Goal: Information Seeking & Learning: Learn about a topic

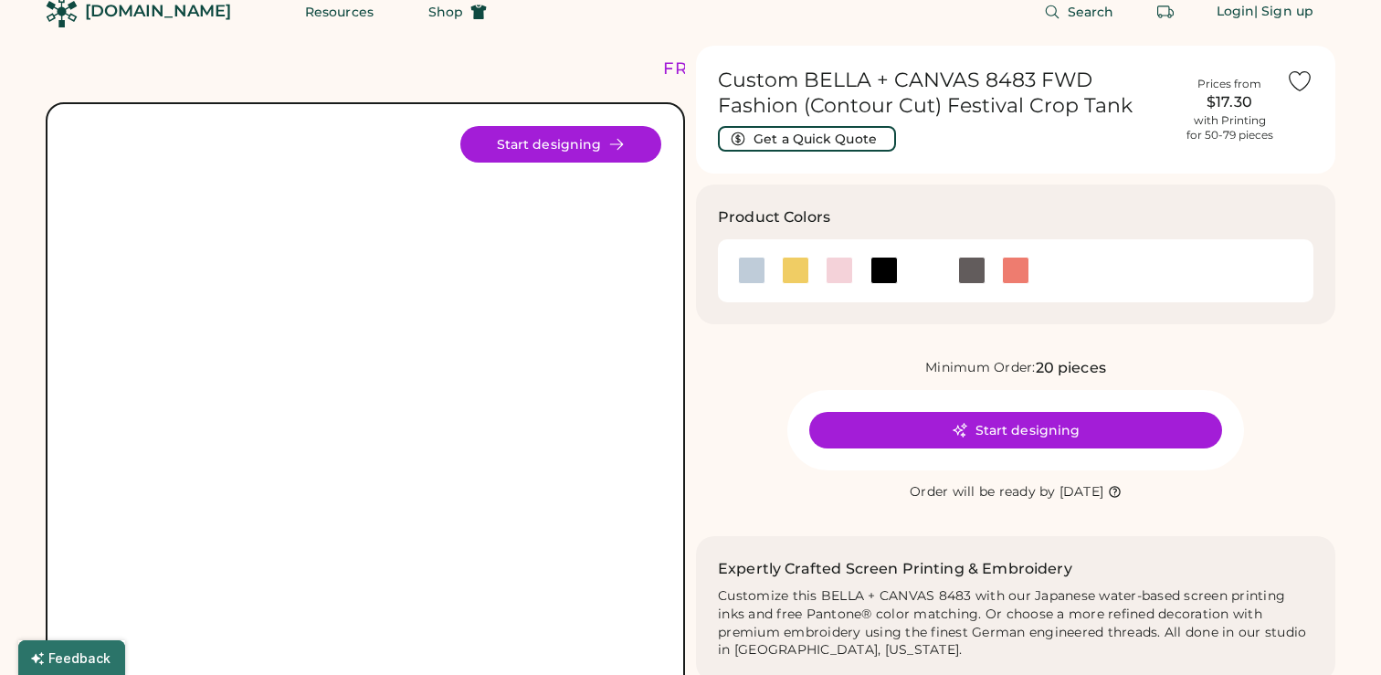
scroll to position [25, 0]
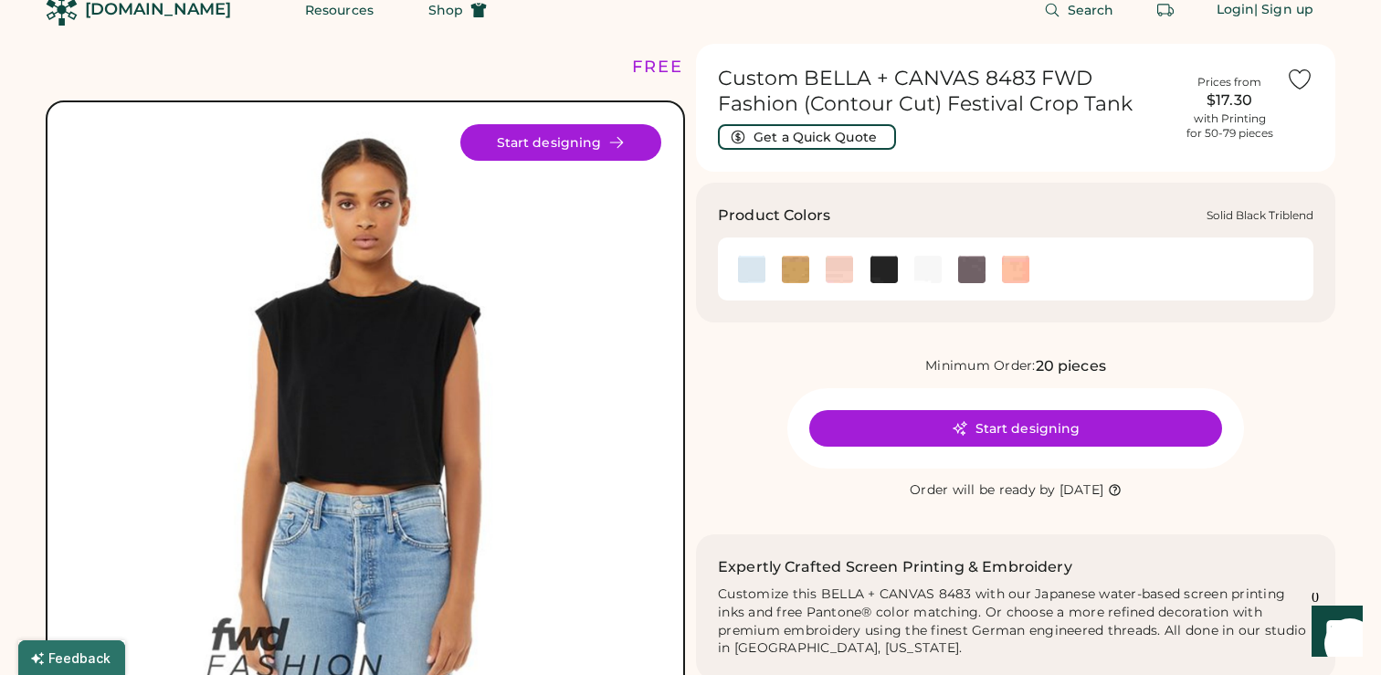
click at [883, 263] on img at bounding box center [884, 269] width 27 height 27
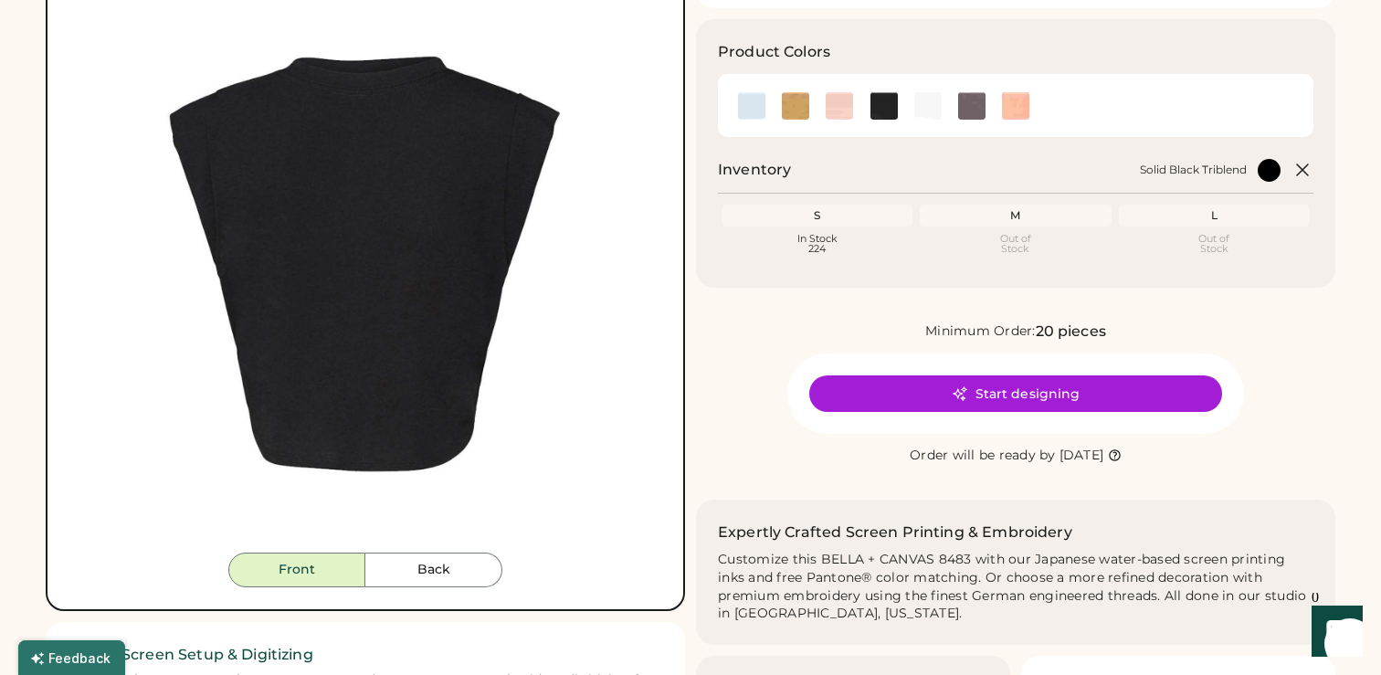
scroll to position [178, 0]
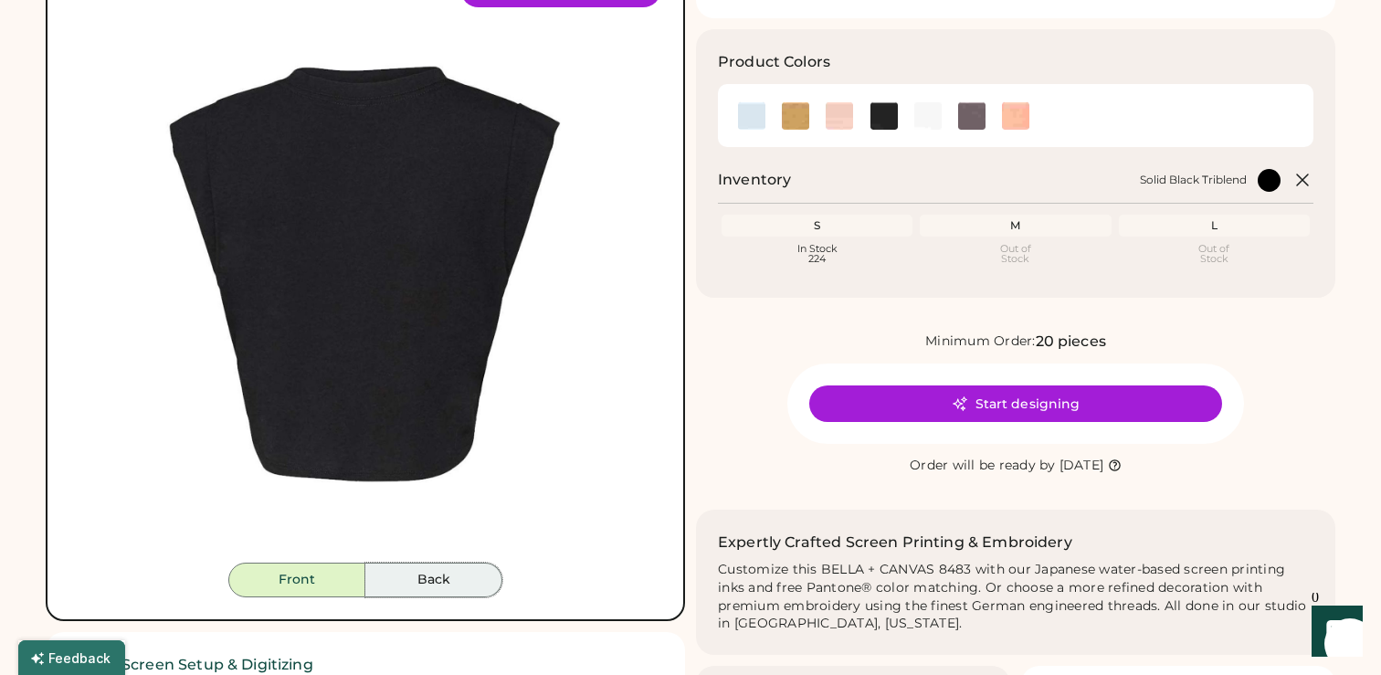
click at [492, 568] on button "Back" at bounding box center [433, 580] width 137 height 35
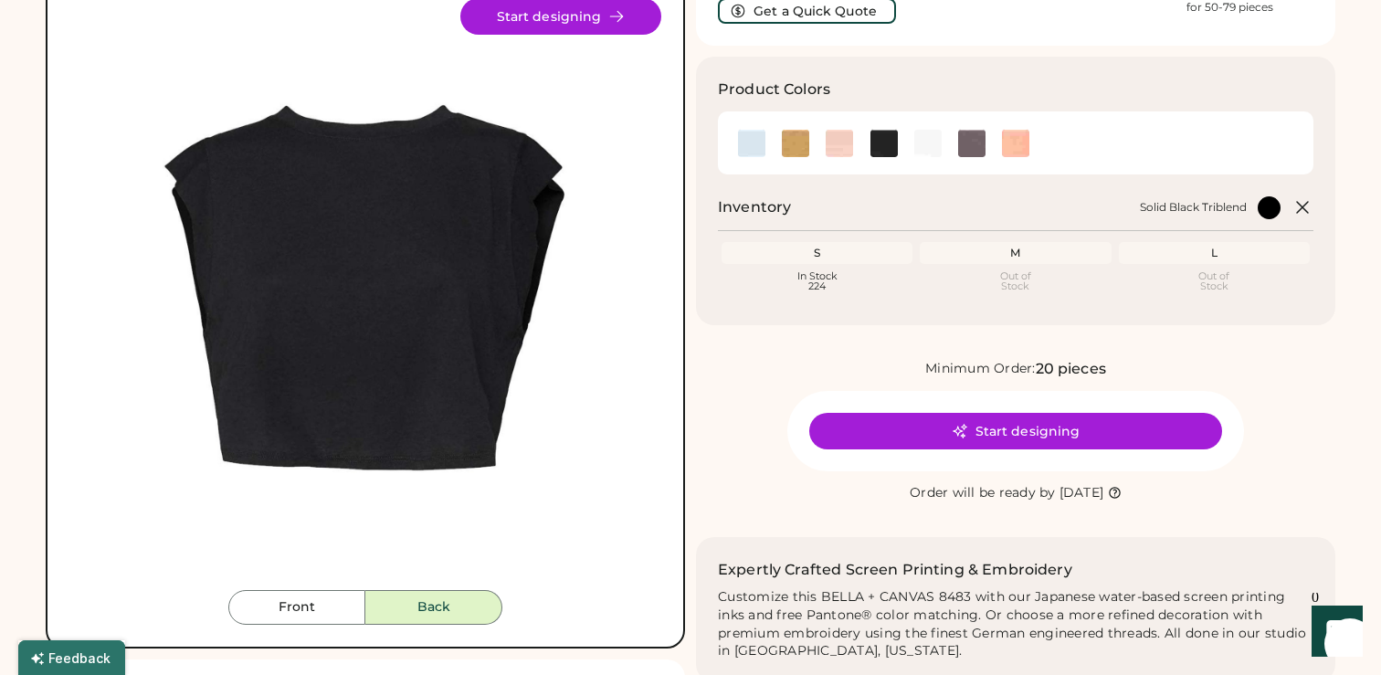
scroll to position [148, 0]
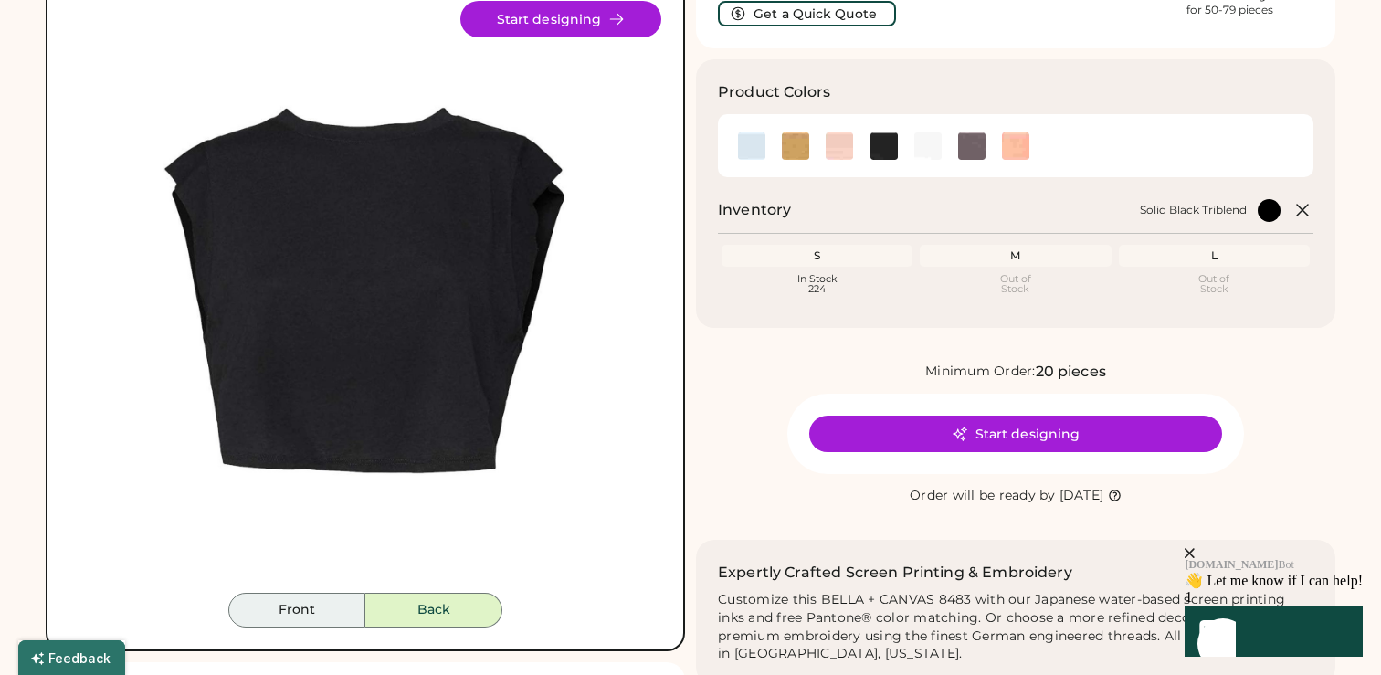
click at [287, 602] on button "Front" at bounding box center [296, 610] width 137 height 35
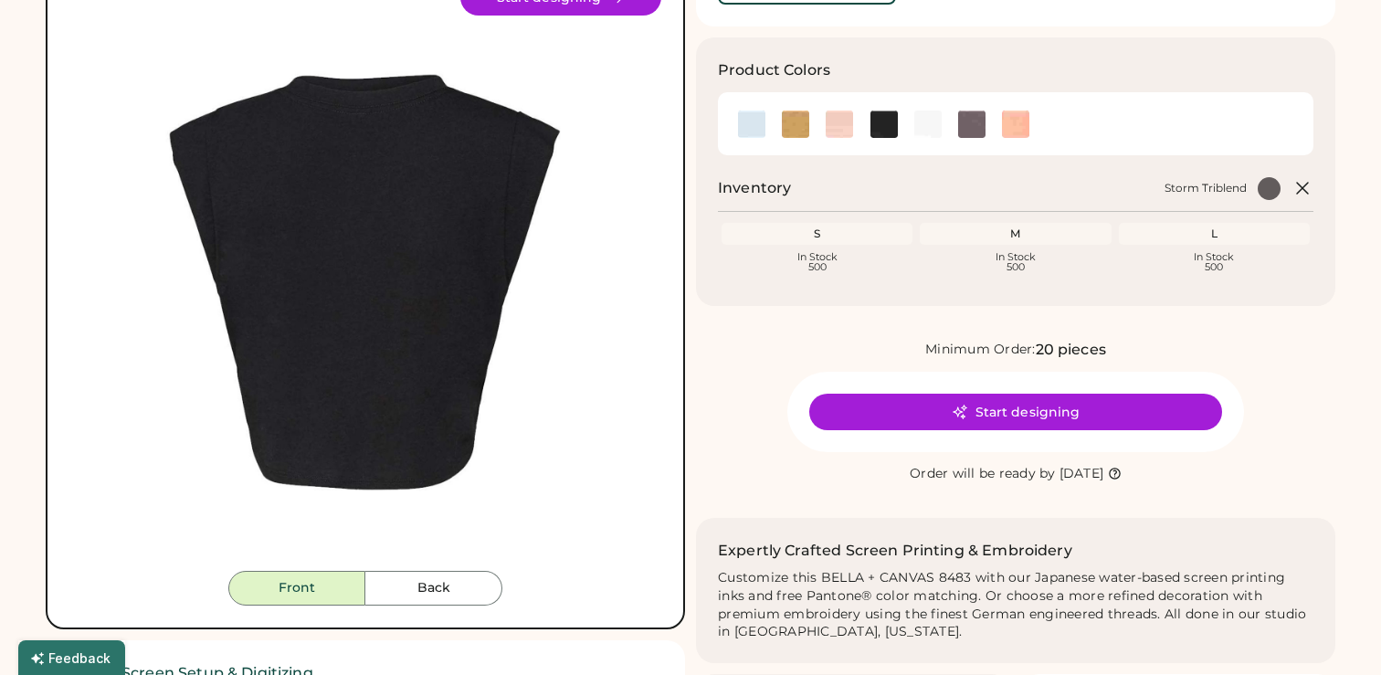
scroll to position [175, 0]
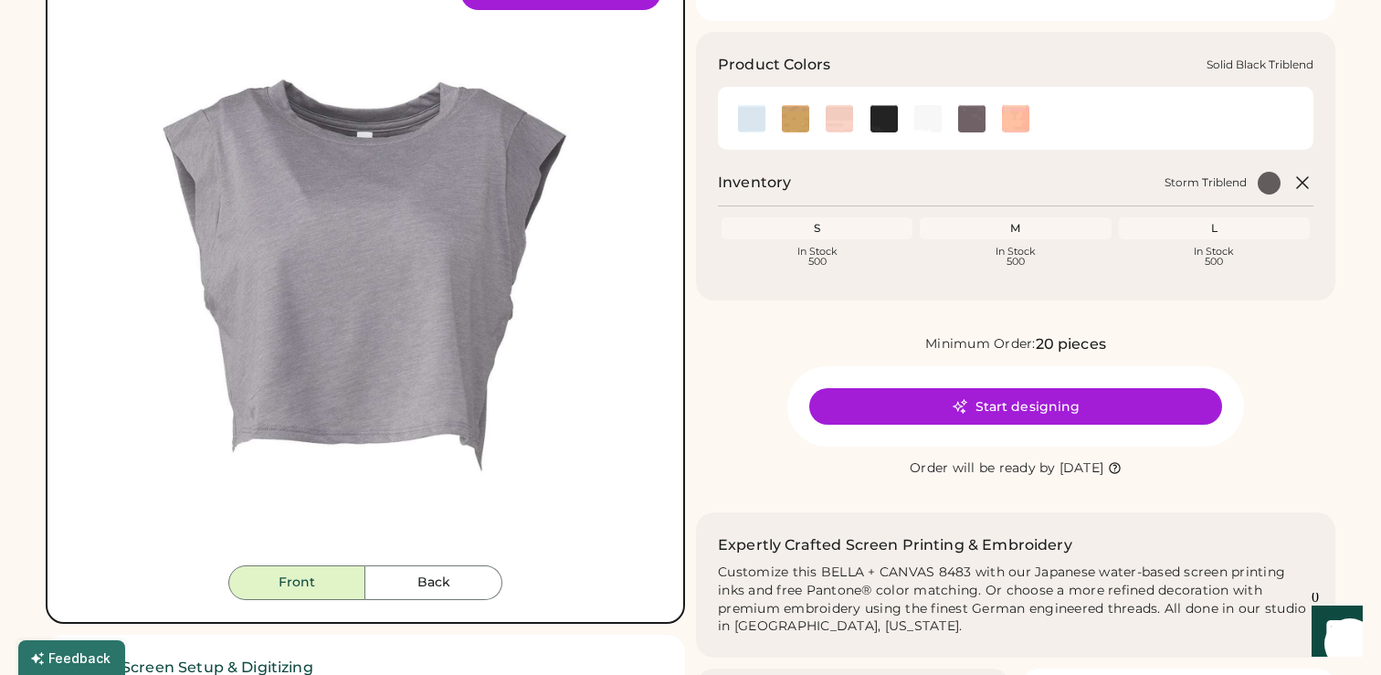
click at [884, 114] on img at bounding box center [884, 118] width 27 height 27
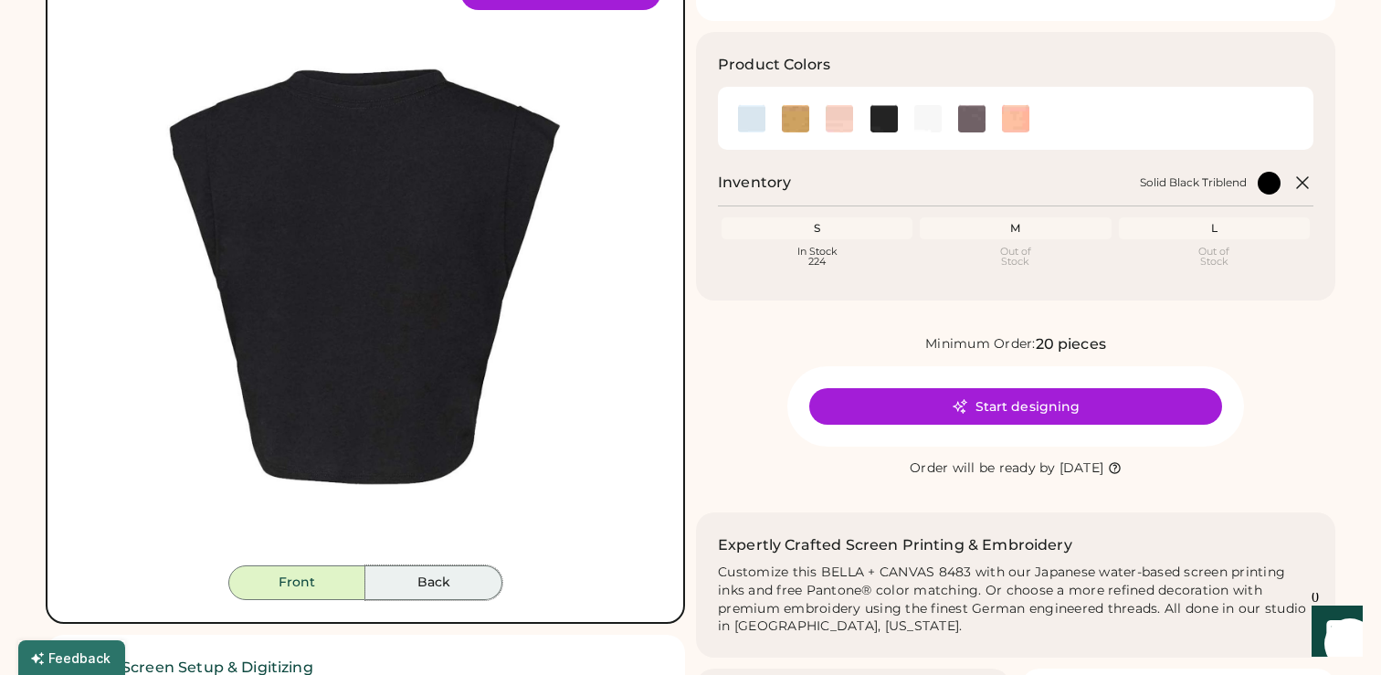
click at [413, 584] on button "Back" at bounding box center [433, 583] width 137 height 35
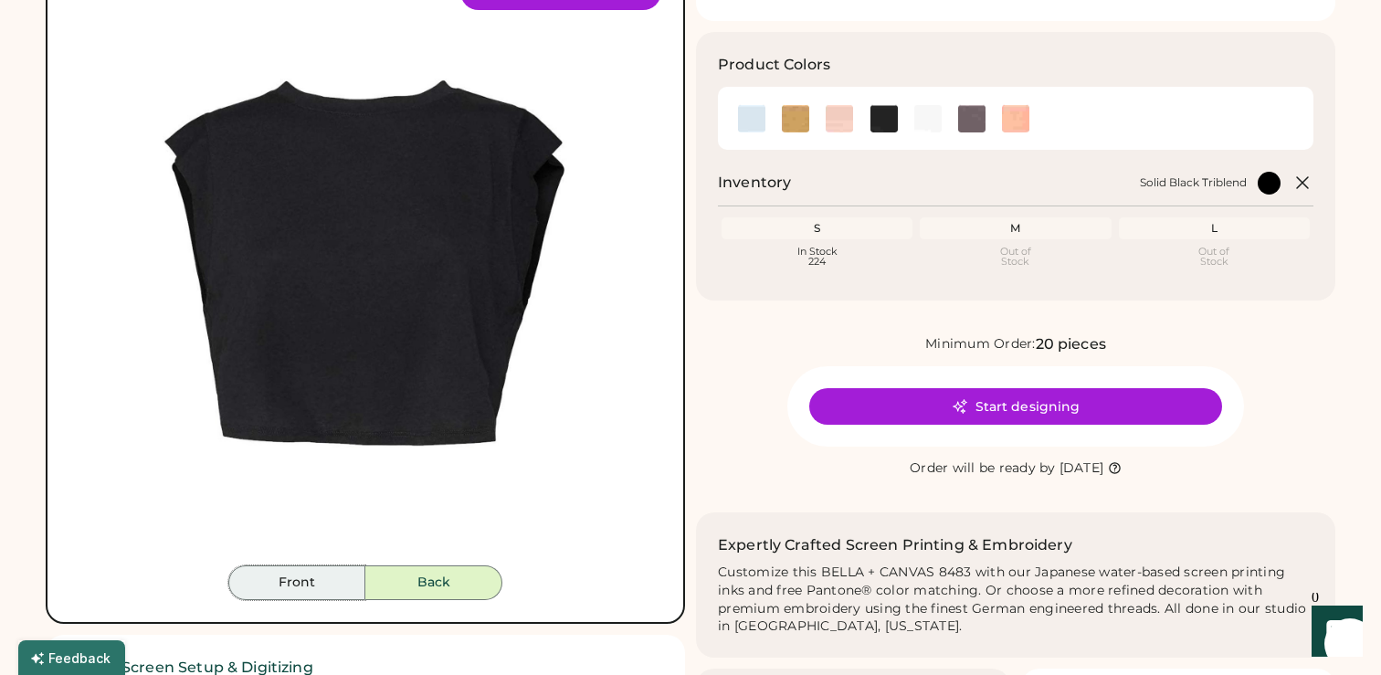
click at [317, 585] on button "Front" at bounding box center [296, 583] width 137 height 35
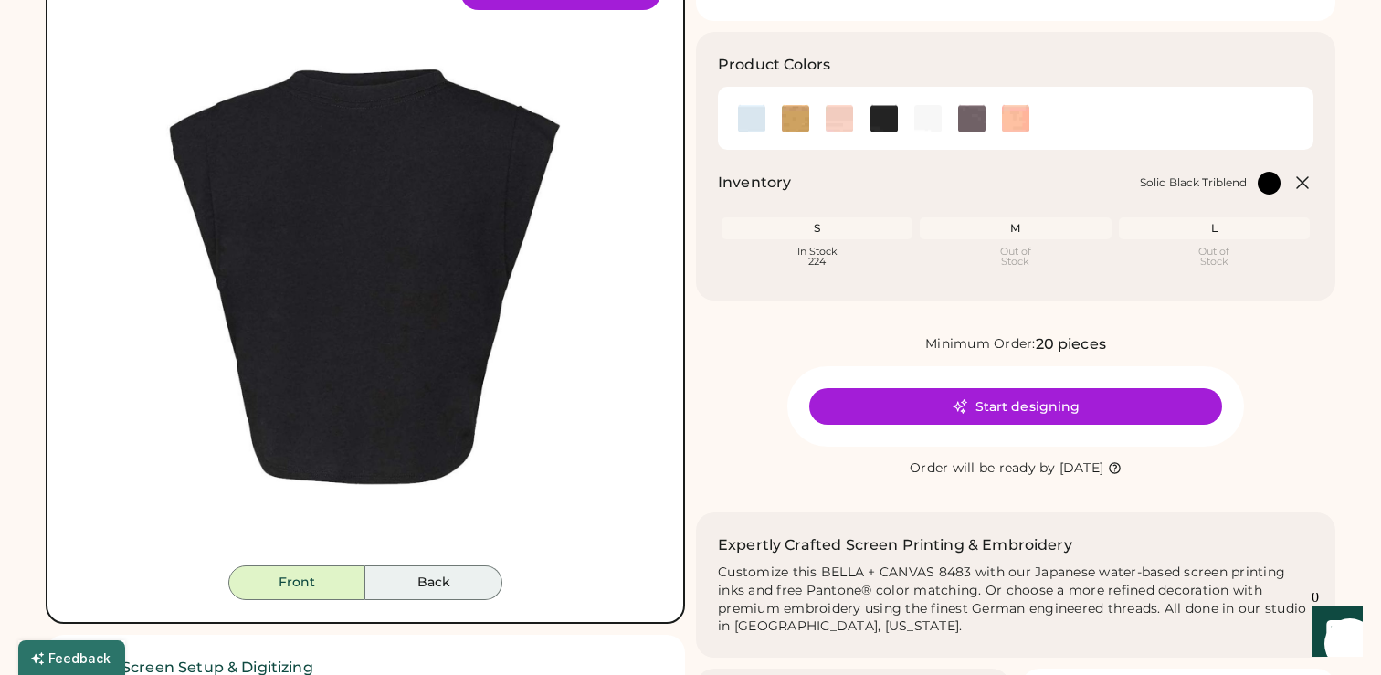
click at [402, 588] on button "Back" at bounding box center [433, 583] width 137 height 35
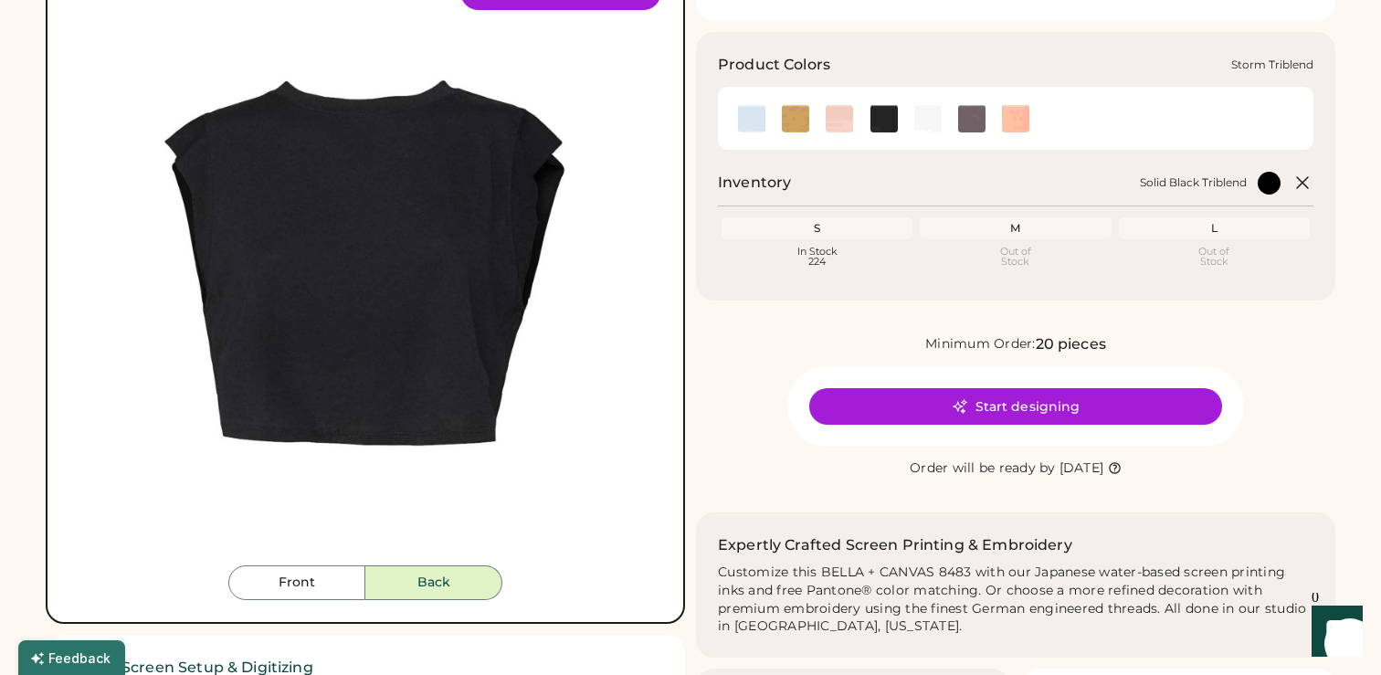
click at [972, 123] on img at bounding box center [971, 118] width 27 height 27
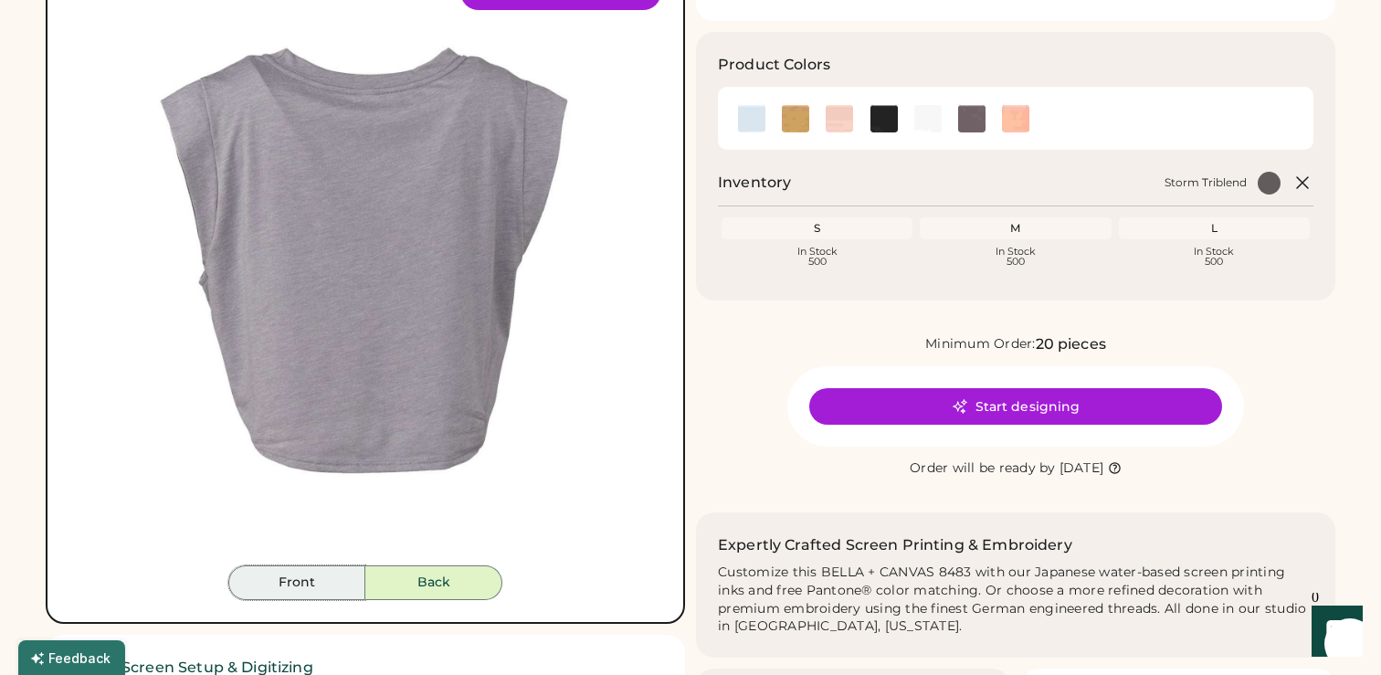
click at [304, 591] on button "Front" at bounding box center [296, 583] width 137 height 35
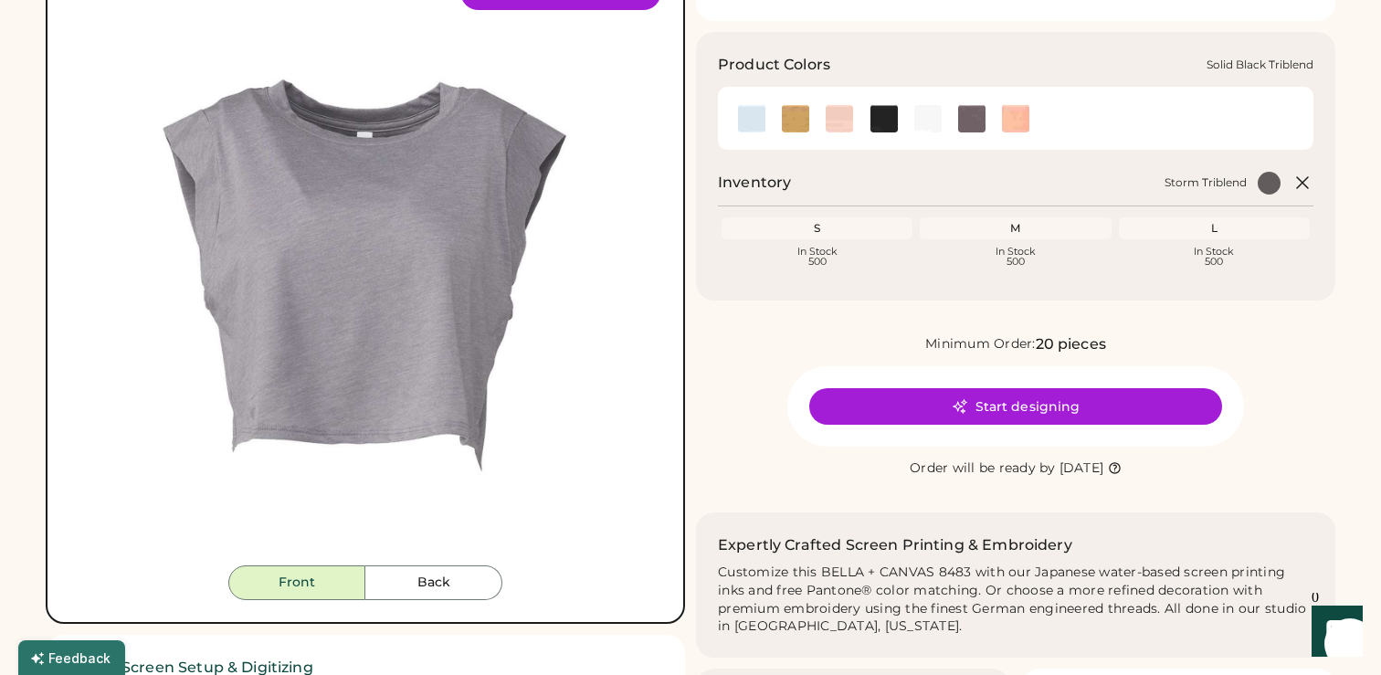
click at [875, 130] on img at bounding box center [884, 118] width 27 height 27
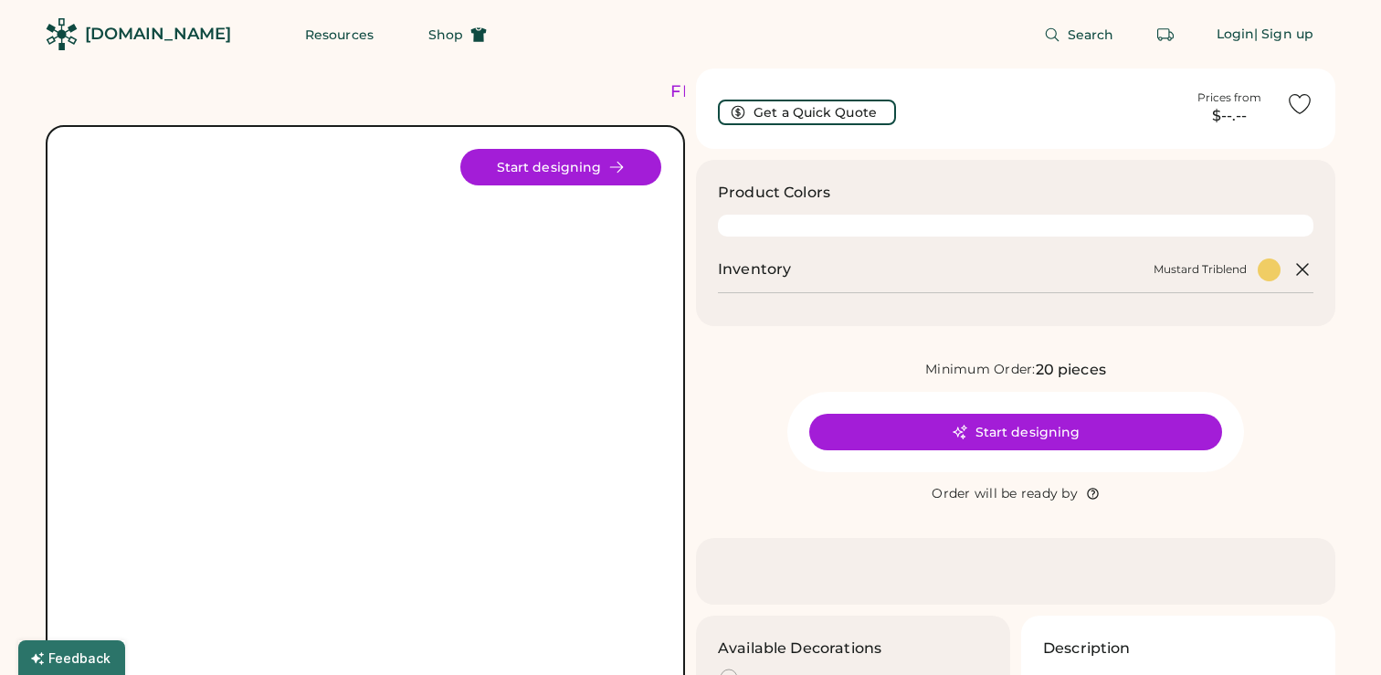
scroll to position [8, 0]
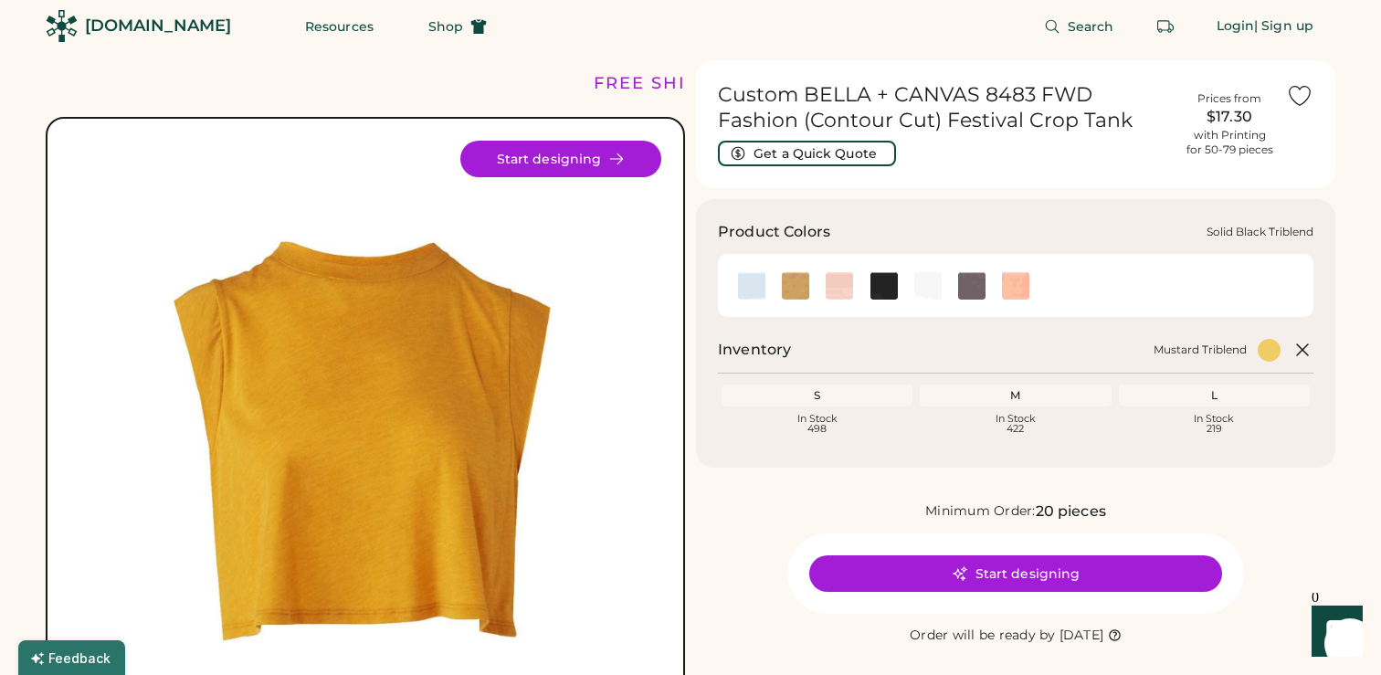
click at [879, 280] on img at bounding box center [884, 285] width 27 height 27
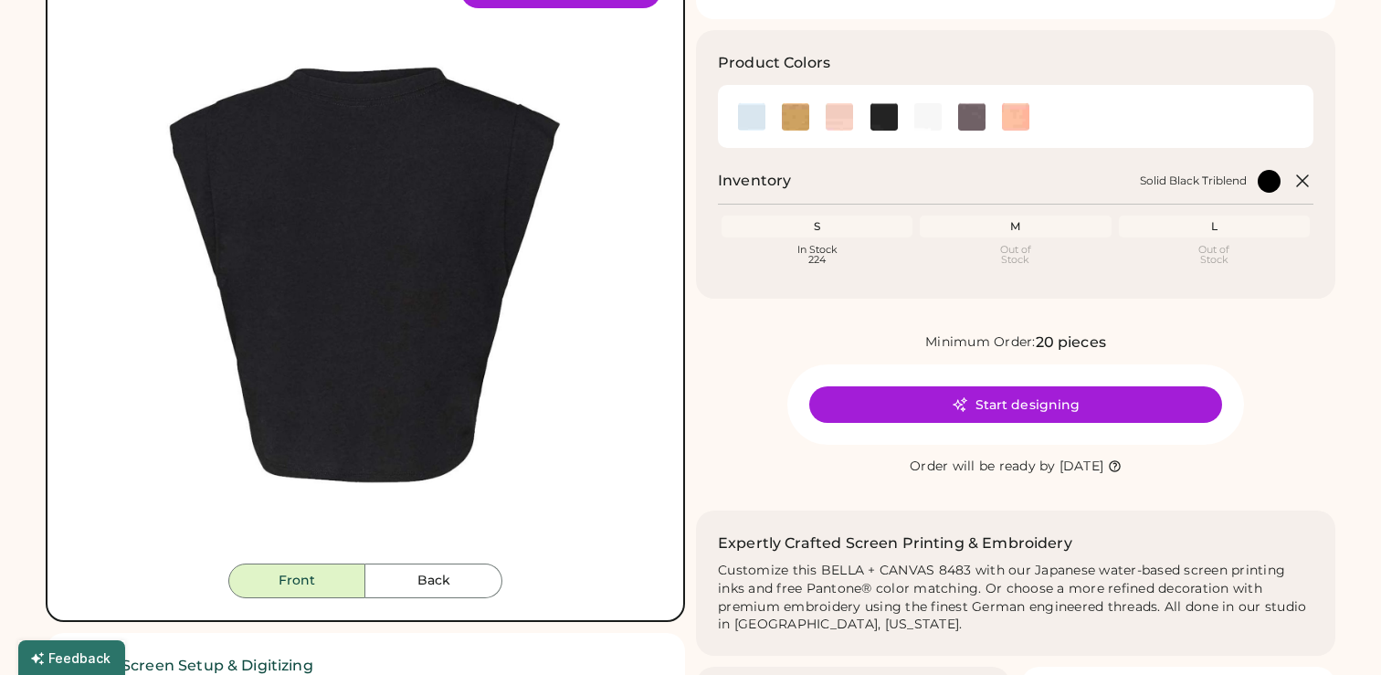
scroll to position [255, 0]
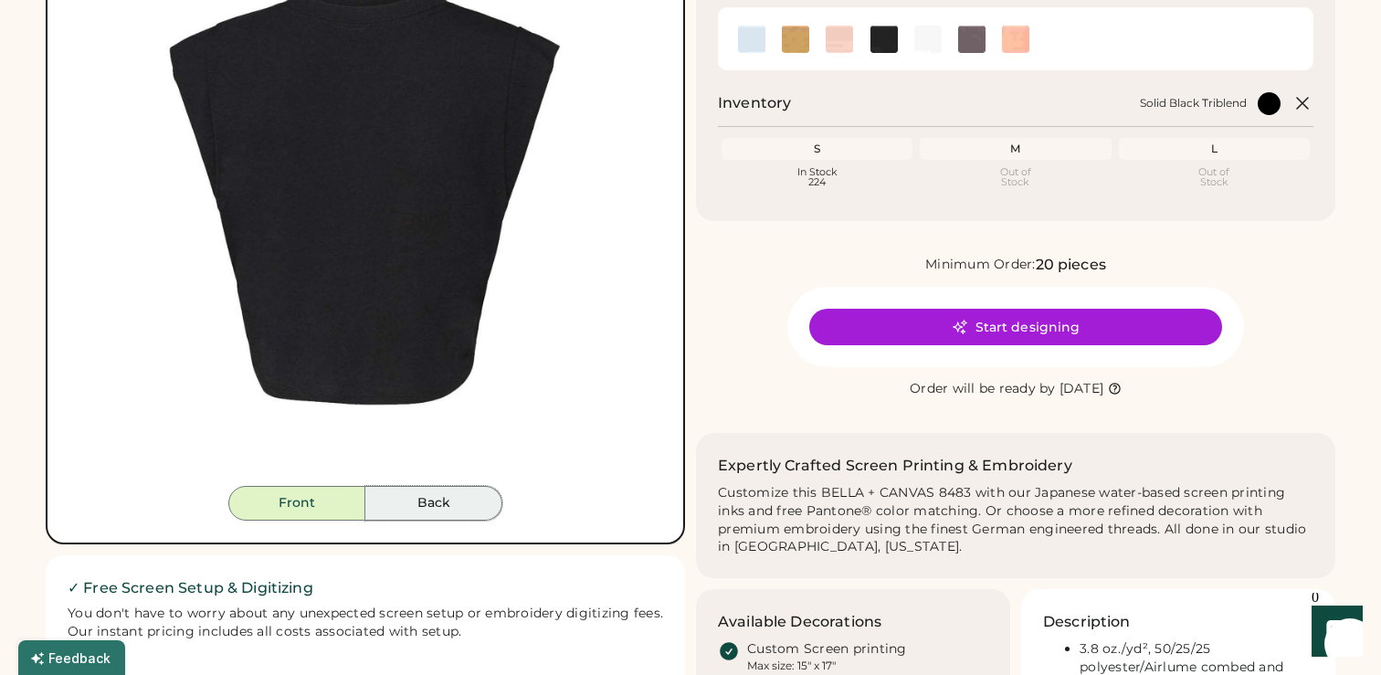
click at [415, 513] on button "Back" at bounding box center [433, 503] width 137 height 35
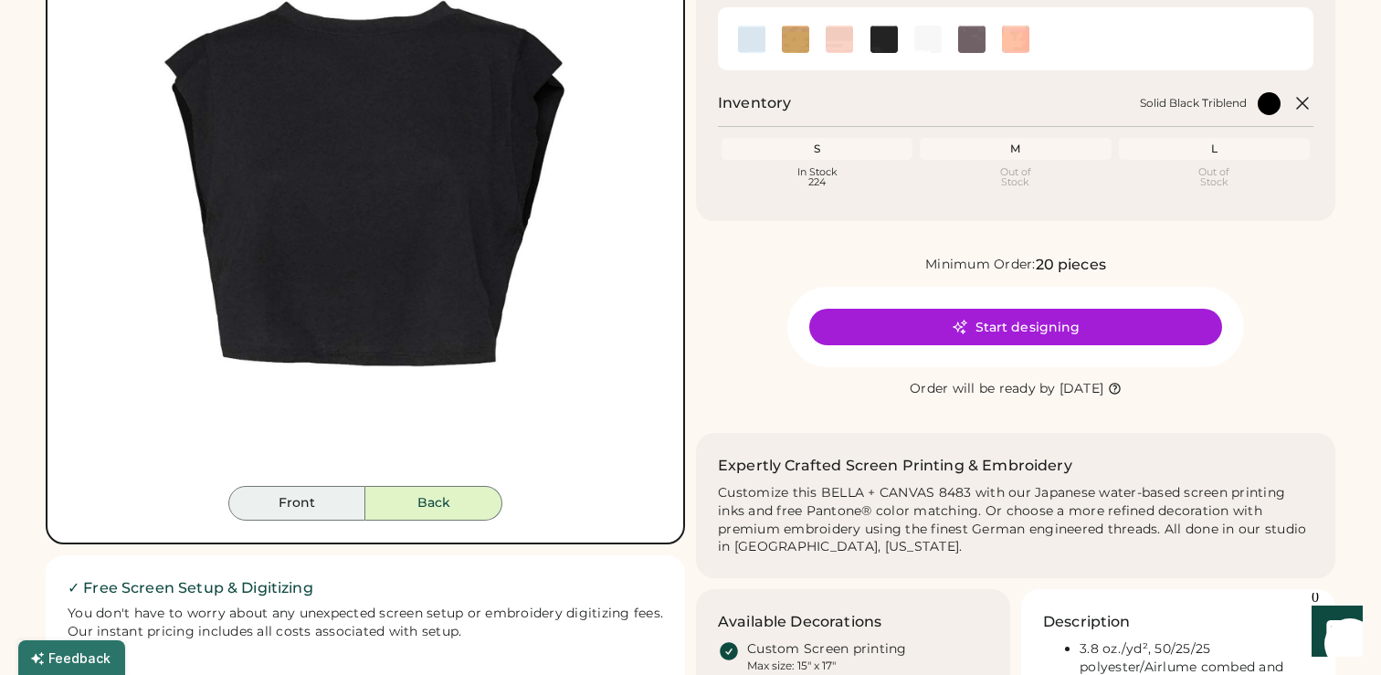
click at [338, 502] on button "Front" at bounding box center [296, 503] width 137 height 35
